Goal: Find specific fact: Find specific fact

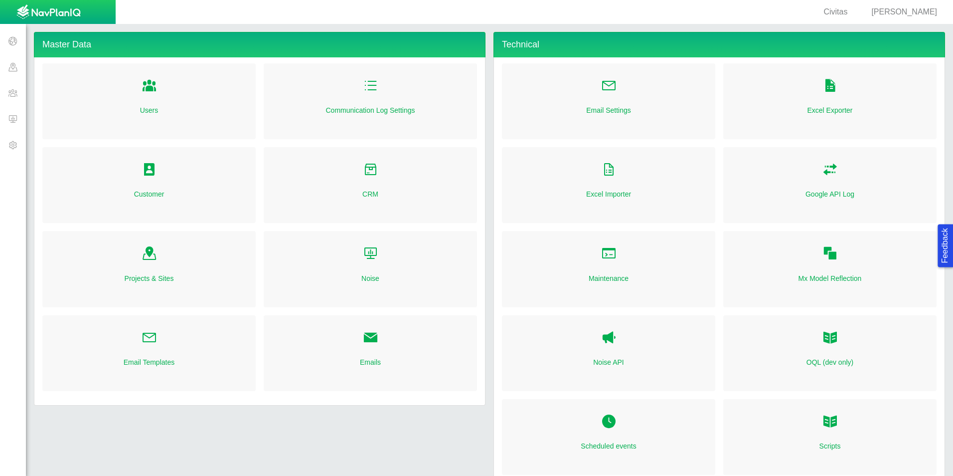
click at [19, 122] on span at bounding box center [13, 119] width 26 height 26
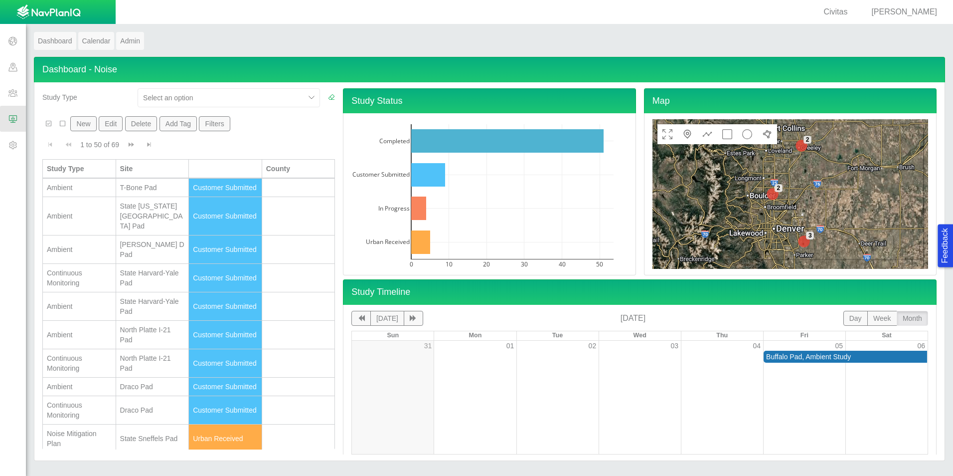
click at [897, 12] on span "[PERSON_NAME]" at bounding box center [904, 11] width 66 height 8
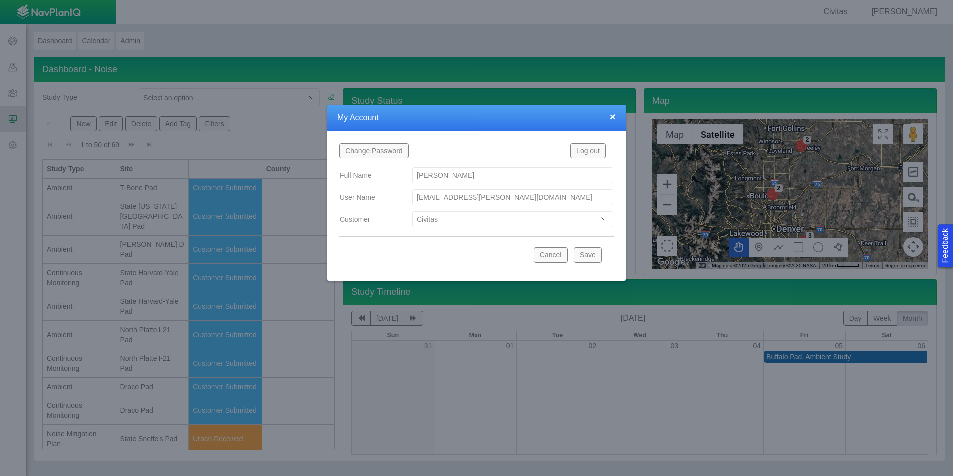
click at [530, 223] on select "Bison Blue Green Solutions Chevron Civitas Koloma Oxy PDC/Chevron Prairie OC Re…" at bounding box center [512, 219] width 201 height 16
click at [412, 211] on select "Bison Blue Green Solutions Chevron Civitas Koloma Oxy PDC/Chevron Prairie OC Re…" at bounding box center [512, 219] width 201 height 16
select select "42784196460033009"
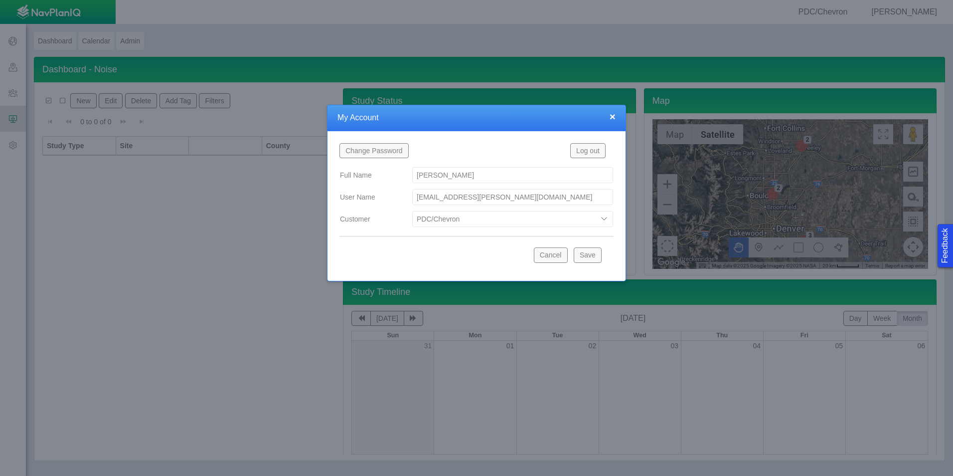
click at [588, 253] on button "Save" at bounding box center [588, 254] width 28 height 15
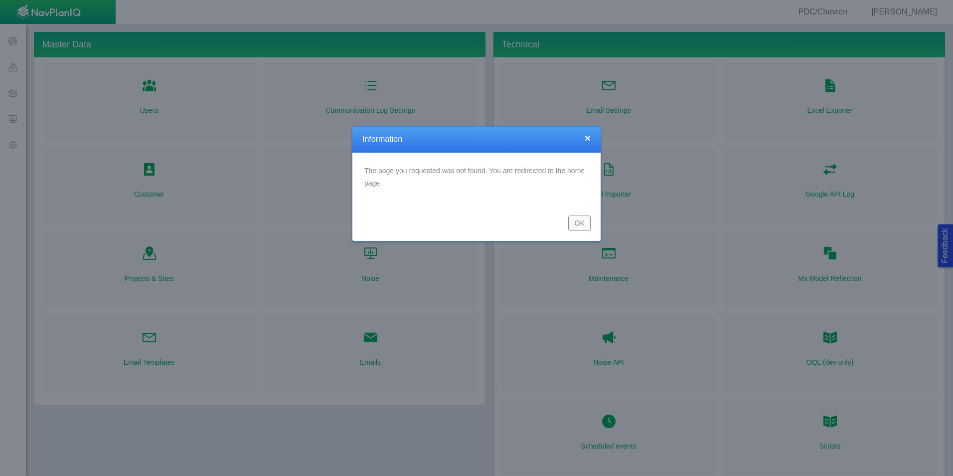
click at [578, 226] on button "OK" at bounding box center [579, 222] width 22 height 15
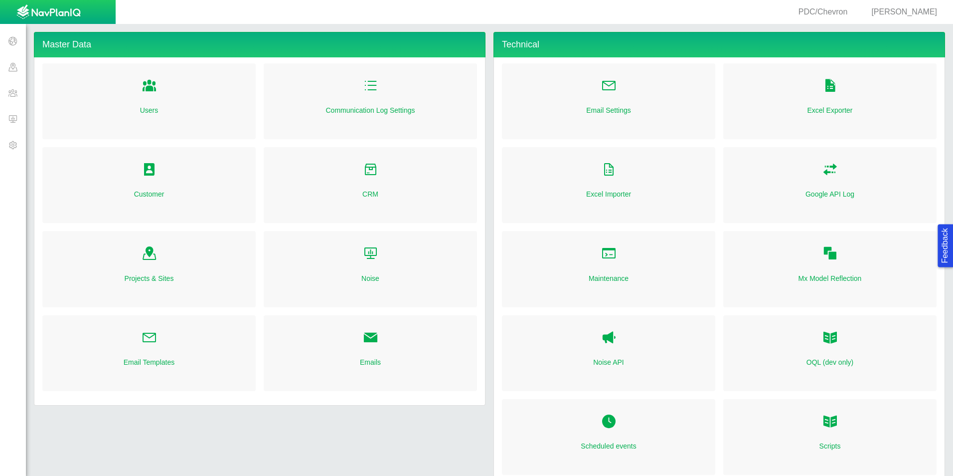
click at [12, 119] on span at bounding box center [13, 119] width 26 height 26
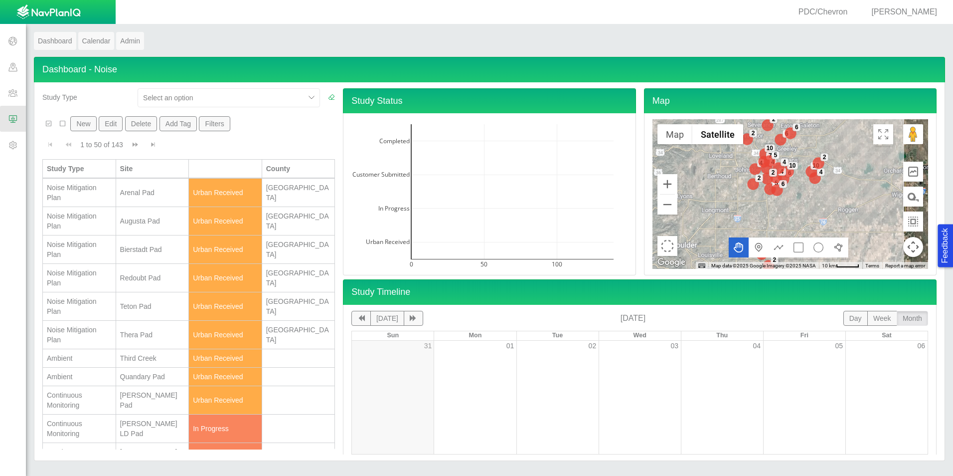
scroll to position [150, 0]
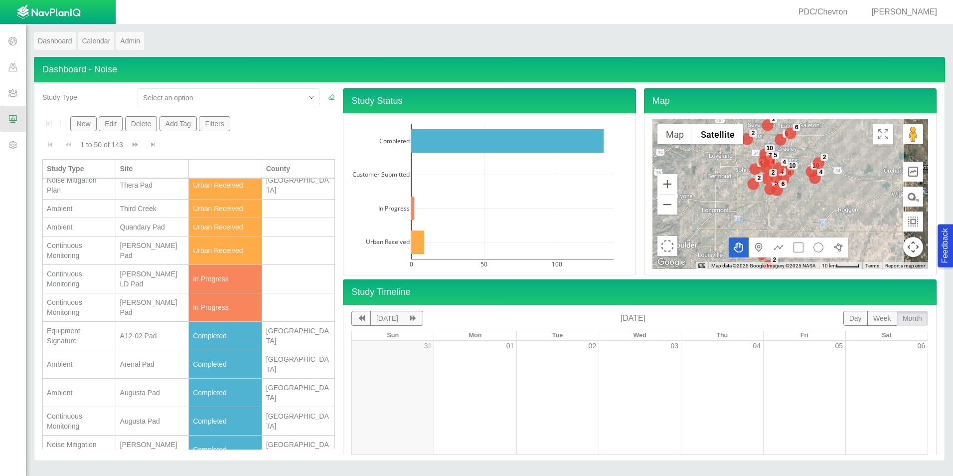
click at [137, 313] on td "Chatfield Pad" at bounding box center [152, 307] width 73 height 28
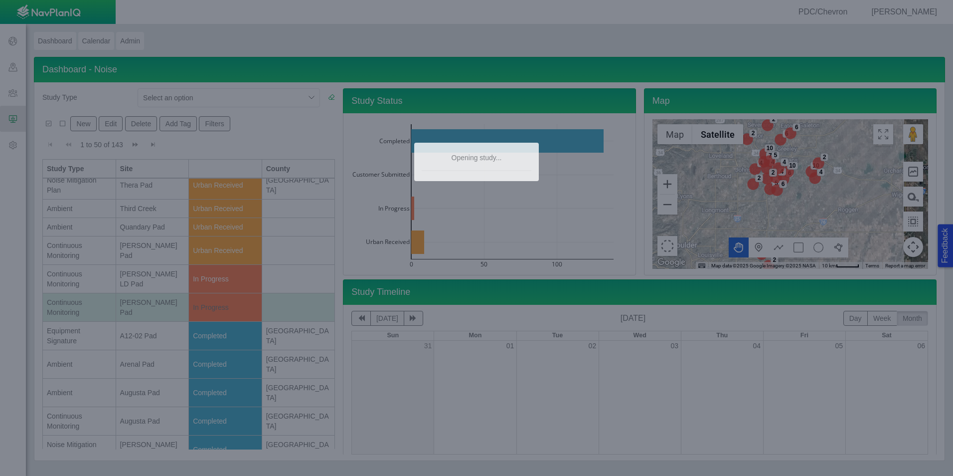
scroll to position [0, 0]
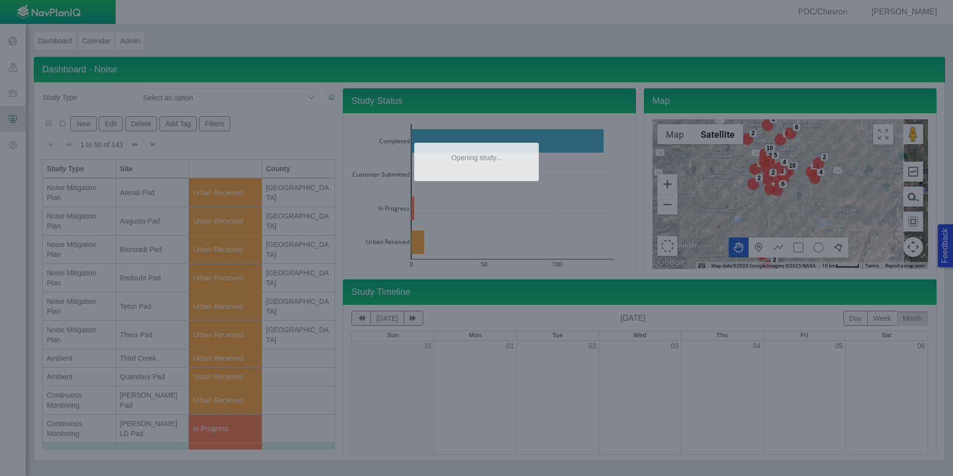
type textarea "x"
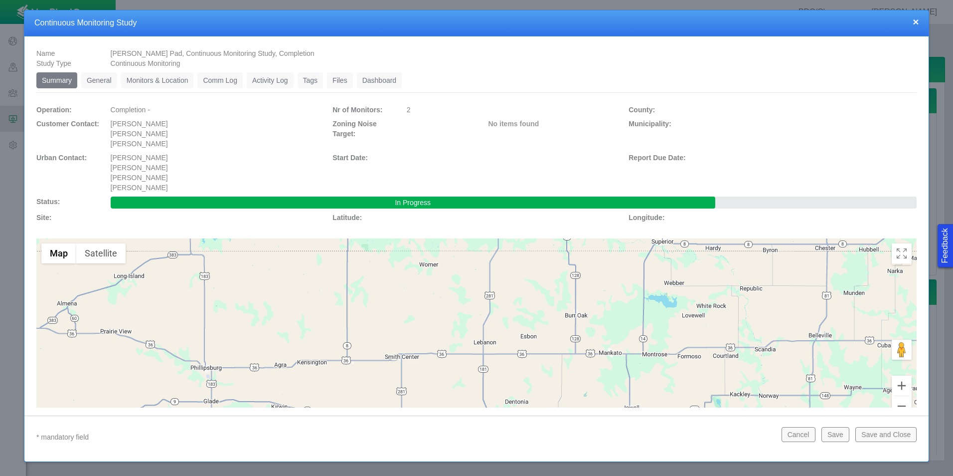
click at [171, 80] on link "Monitors & Location" at bounding box center [157, 80] width 73 height 16
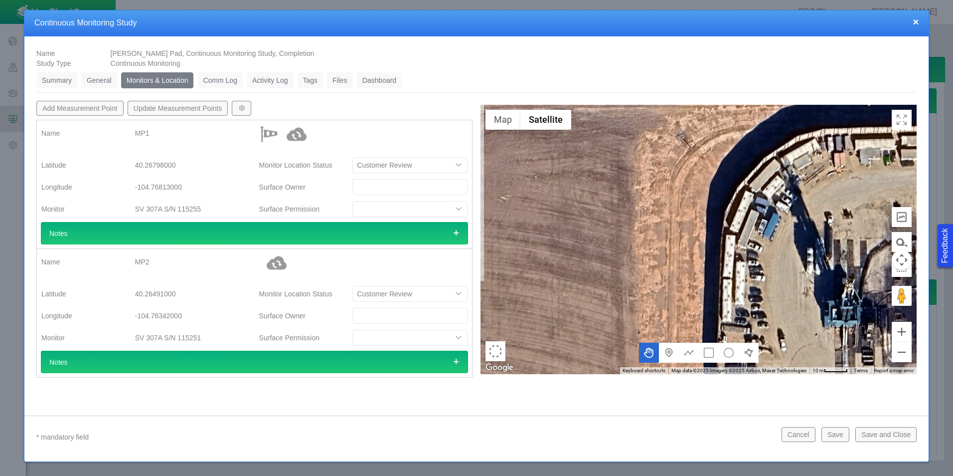
drag, startPoint x: 644, startPoint y: 191, endPoint x: 842, endPoint y: 205, distance: 198.3
click at [842, 205] on div at bounding box center [699, 239] width 436 height 269
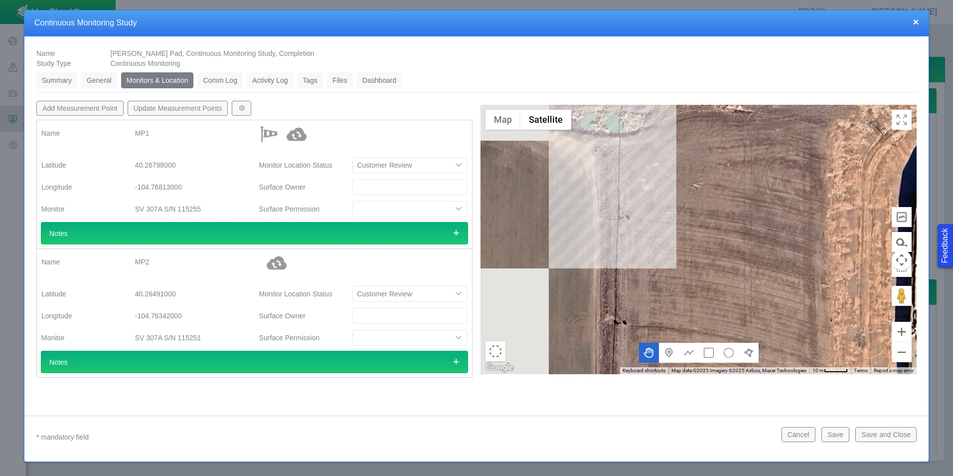
drag, startPoint x: 589, startPoint y: 187, endPoint x: 821, endPoint y: 173, distance: 232.2
click at [821, 173] on div at bounding box center [699, 239] width 436 height 269
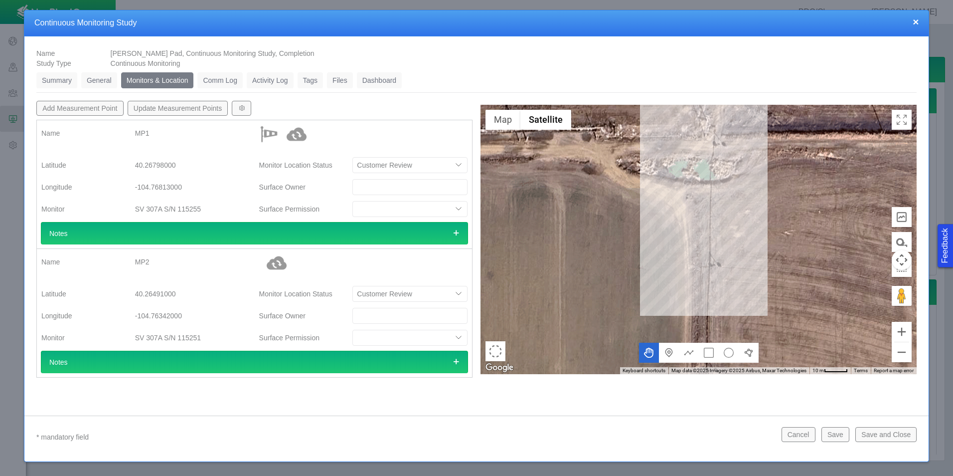
drag, startPoint x: 667, startPoint y: 176, endPoint x: 692, endPoint y: 212, distance: 43.3
click at [698, 210] on div at bounding box center [699, 239] width 436 height 269
drag, startPoint x: 174, startPoint y: 165, endPoint x: 103, endPoint y: 161, distance: 70.9
click at [103, 161] on div "Latitude 40.26798000" at bounding box center [145, 165] width 225 height 18
copy div "40.26798000"
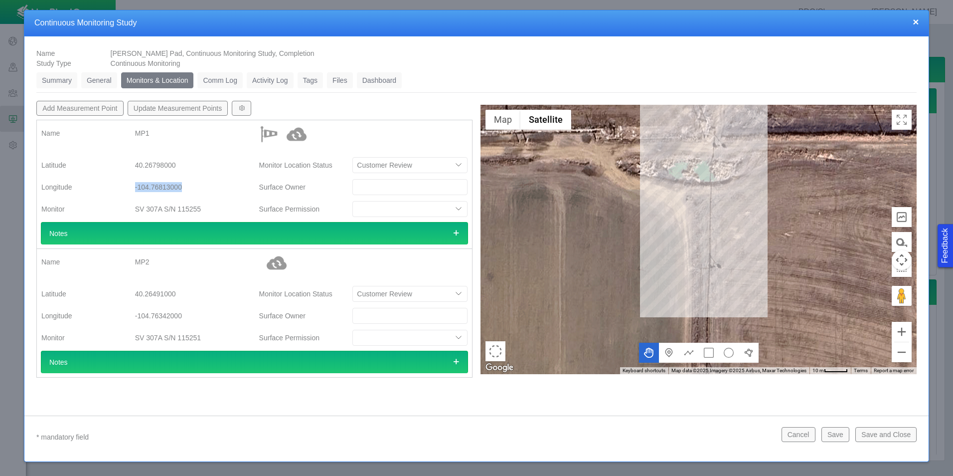
drag, startPoint x: 184, startPoint y: 188, endPoint x: 123, endPoint y: 188, distance: 60.8
click at [123, 188] on div "Longitude -104.76813000" at bounding box center [145, 187] width 225 height 18
copy div "-104.76813000"
drag, startPoint x: 183, startPoint y: 293, endPoint x: 135, endPoint y: 293, distance: 48.9
click at [135, 293] on div "40.26491000" at bounding box center [192, 294] width 115 height 18
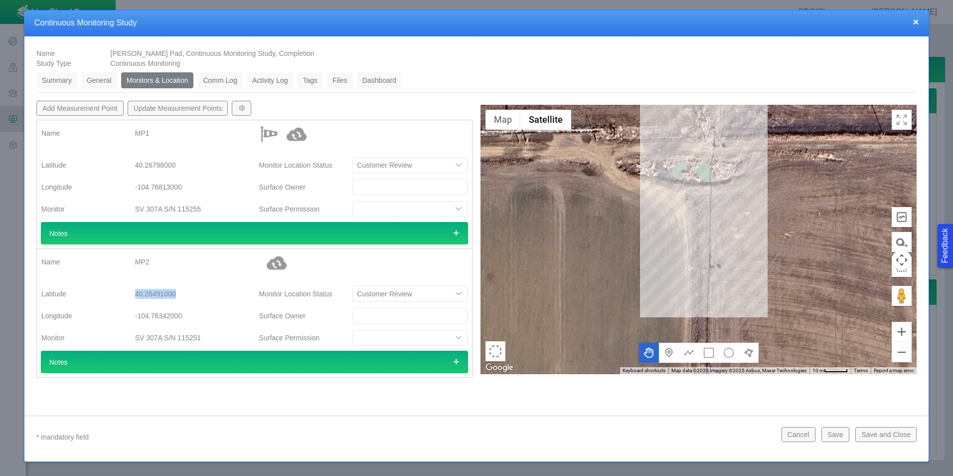
copy div "40.26491000"
drag, startPoint x: 181, startPoint y: 314, endPoint x: 127, endPoint y: 314, distance: 54.3
click at [127, 314] on div "-104.76342000" at bounding box center [192, 316] width 131 height 18
copy div "-104.76342000"
